Goal: Task Accomplishment & Management: Use online tool/utility

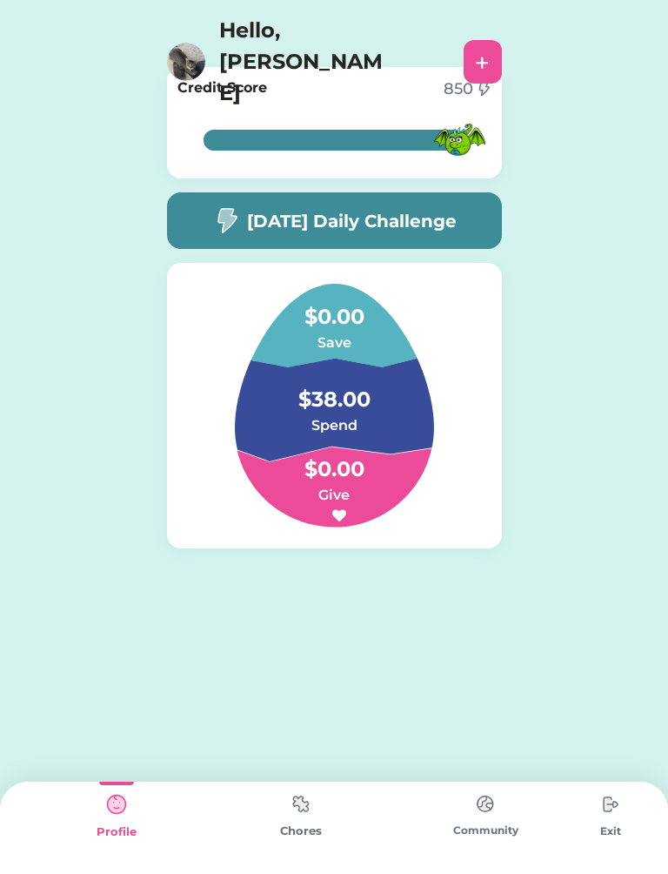
click at [448, 210] on h5 "[DATE] Daily Challenge" at bounding box center [352, 221] width 210 height 26
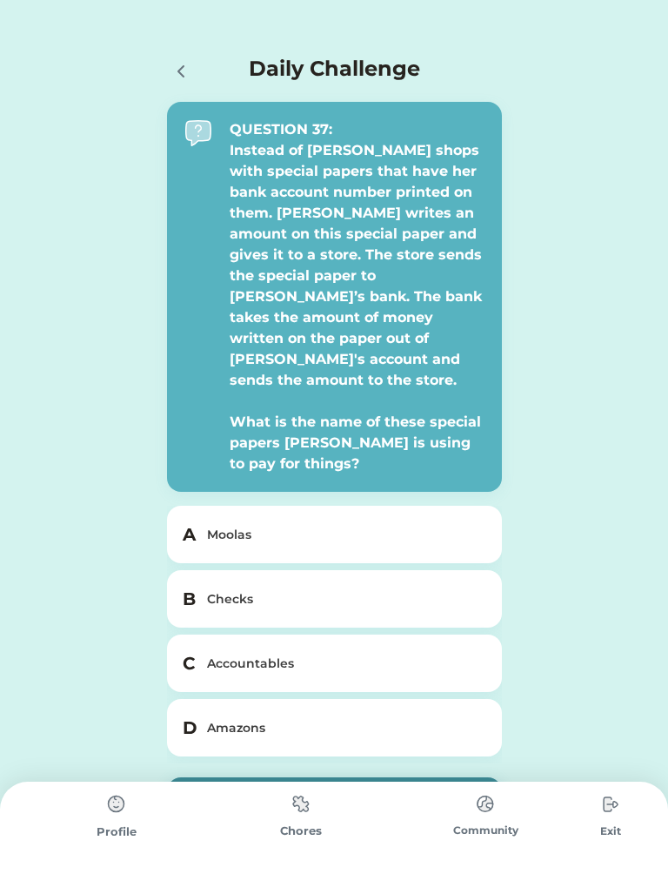
click at [424, 570] on div "B Checks" at bounding box center [334, 598] width 335 height 57
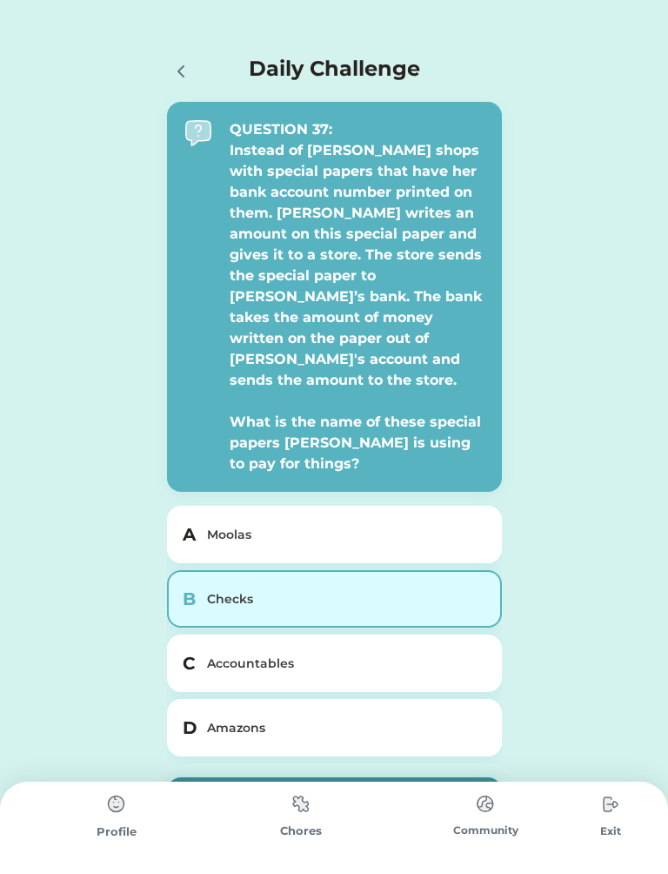
scroll to position [23, 0]
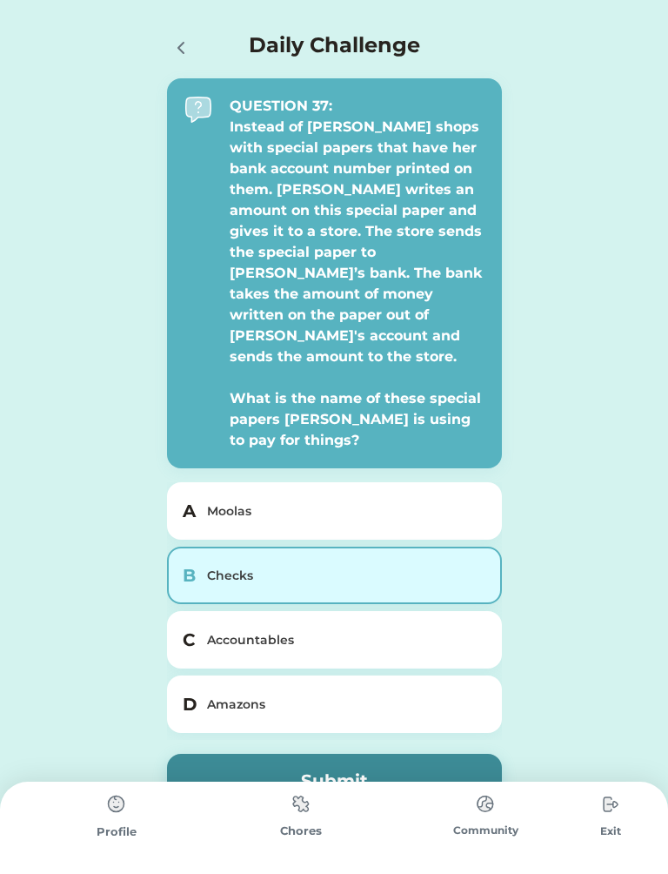
click at [393, 753] on button "Submit" at bounding box center [334, 780] width 335 height 54
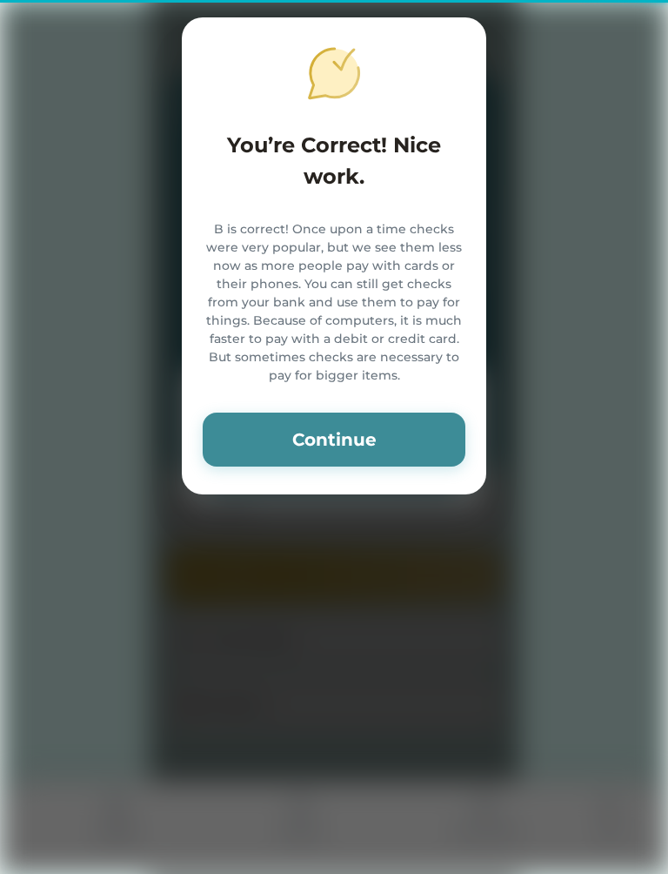
click at [432, 464] on button "Continue" at bounding box center [334, 439] width 263 height 54
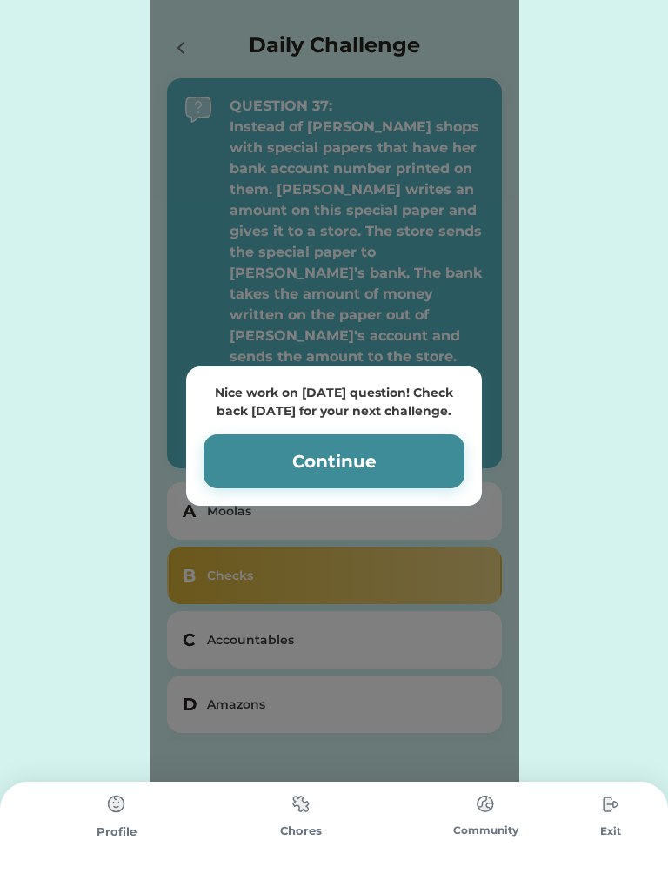
click at [435, 444] on button "Continue" at bounding box center [334, 461] width 261 height 54
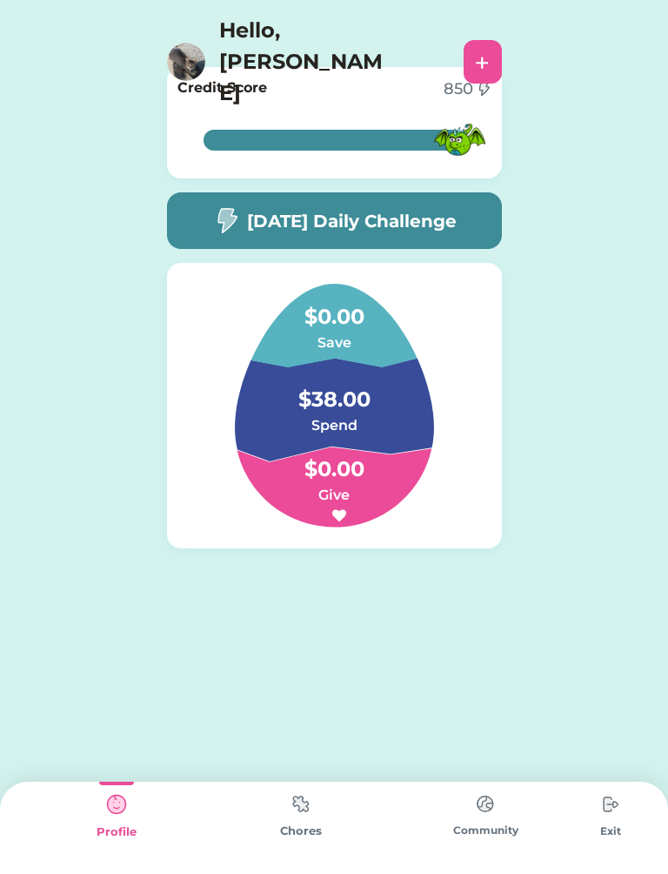
click at [299, 815] on img at bounding box center [301, 804] width 35 height 34
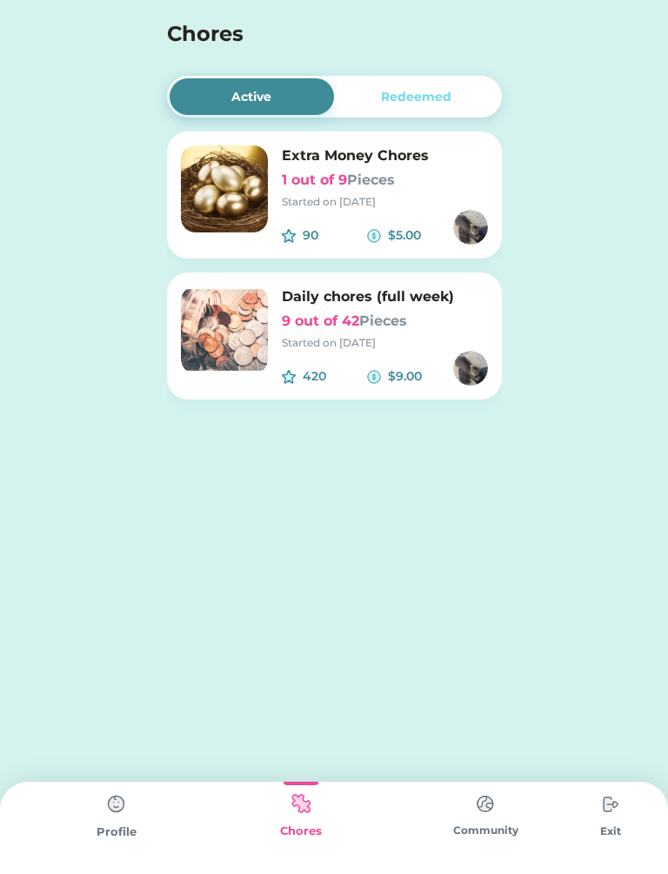
click at [211, 326] on img at bounding box center [224, 329] width 87 height 87
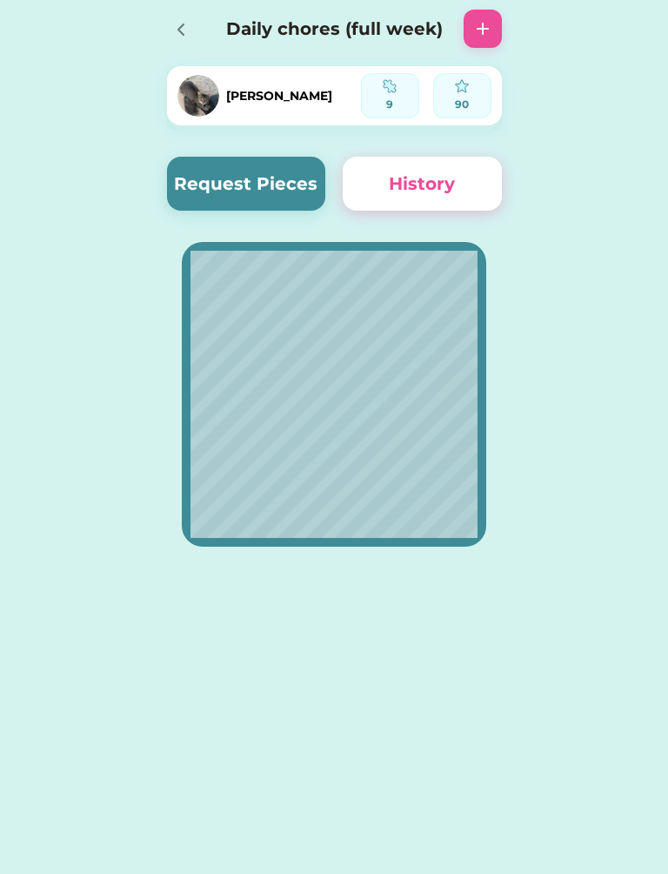
click at [289, 186] on button "Request Pieces" at bounding box center [246, 184] width 159 height 54
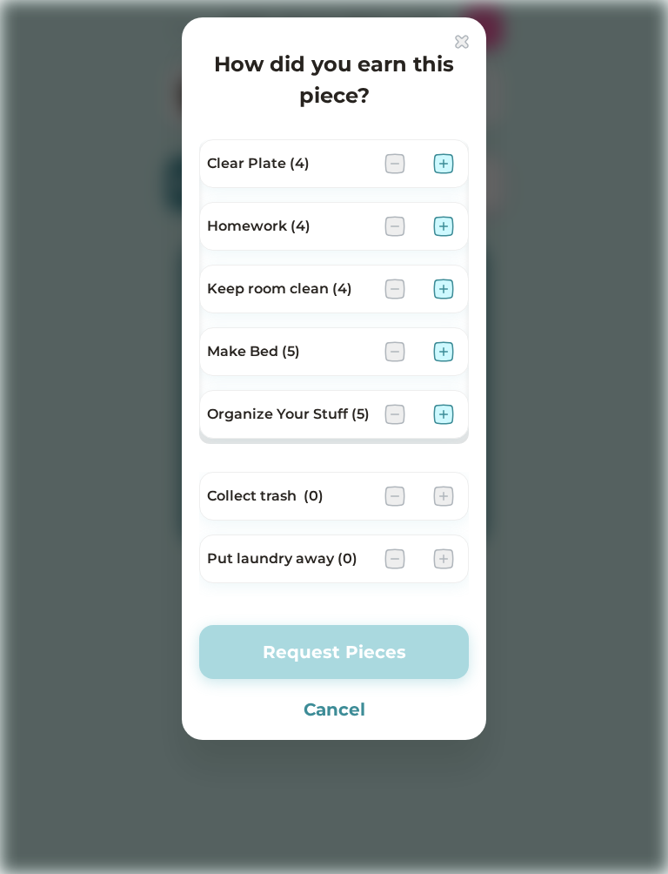
click at [451, 164] on img at bounding box center [443, 163] width 21 height 21
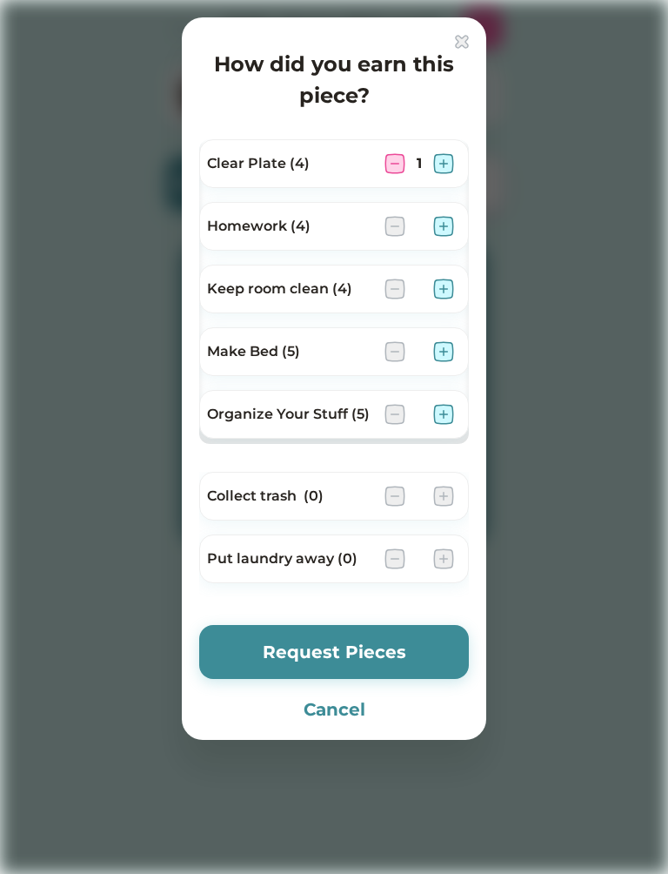
click at [443, 294] on img at bounding box center [443, 288] width 21 height 21
click at [442, 352] on img at bounding box center [443, 351] width 21 height 21
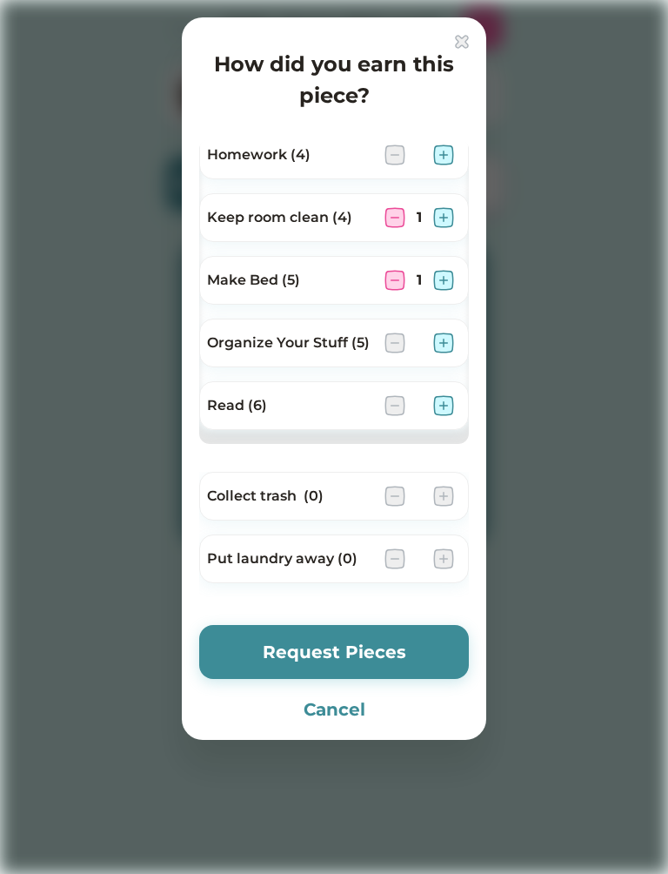
scroll to position [71, 0]
click at [441, 345] on img at bounding box center [443, 342] width 21 height 21
click at [382, 633] on button "Request Pieces" at bounding box center [334, 652] width 270 height 54
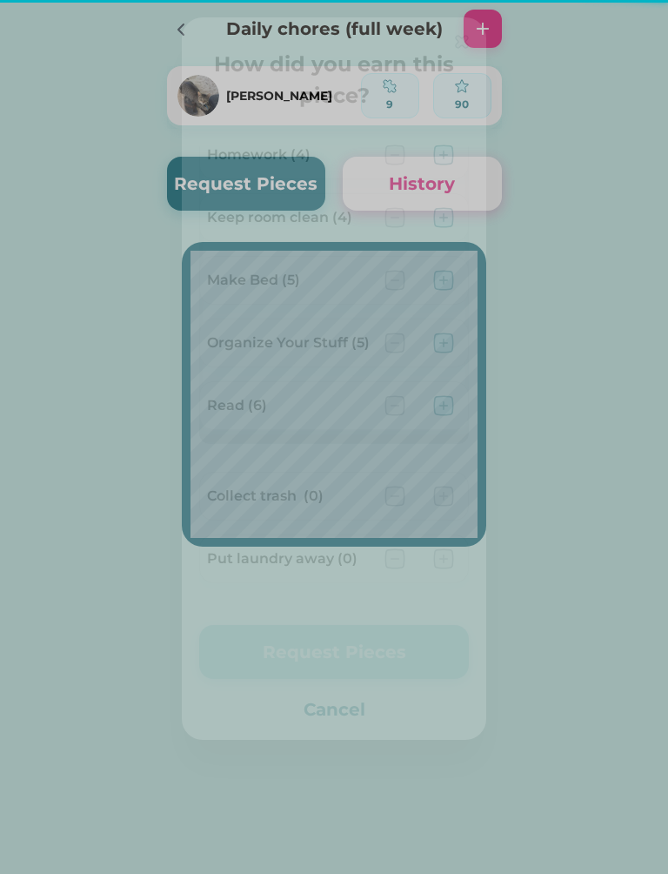
click at [394, 647] on button "Request Pieces" at bounding box center [334, 652] width 270 height 54
